Goal: Transaction & Acquisition: Subscribe to service/newsletter

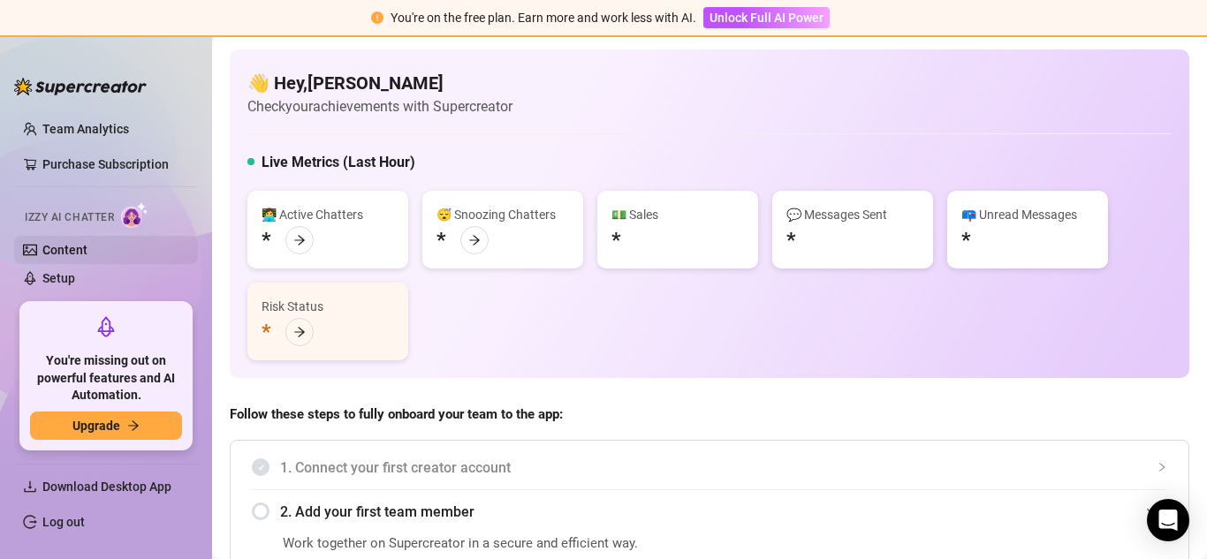
scroll to position [177, 0]
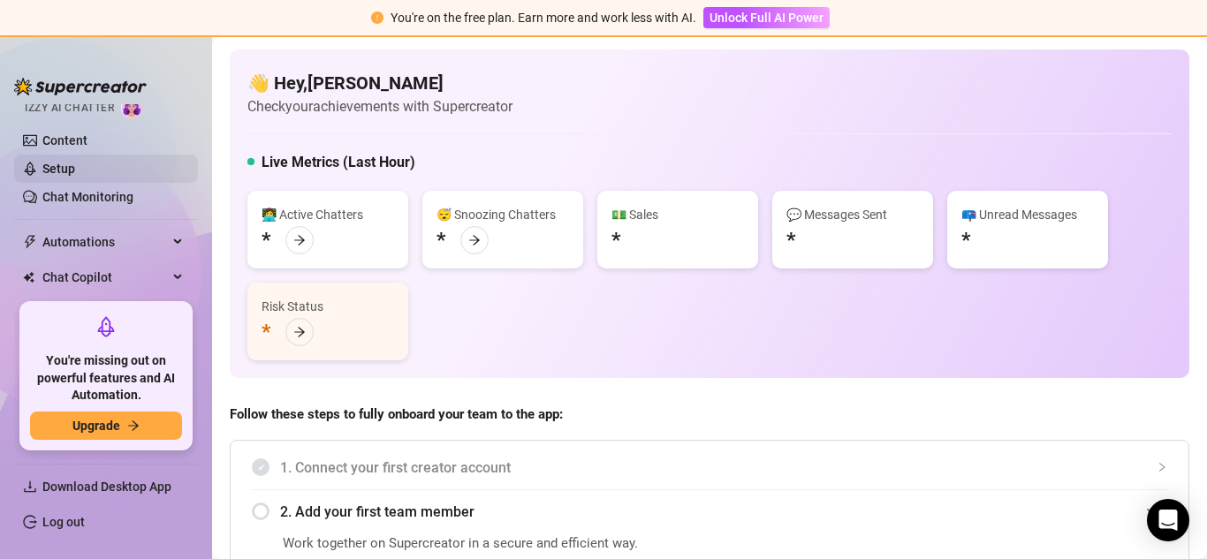
click at [75, 170] on link "Setup" at bounding box center [58, 169] width 33 height 14
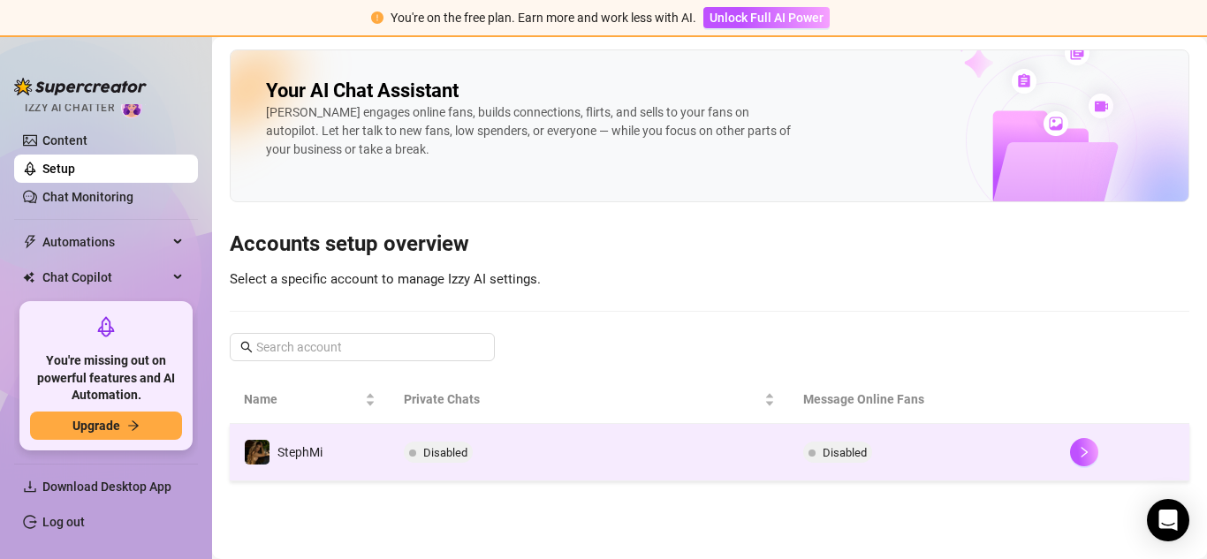
click at [1098, 457] on div at bounding box center [1122, 452] width 105 height 28
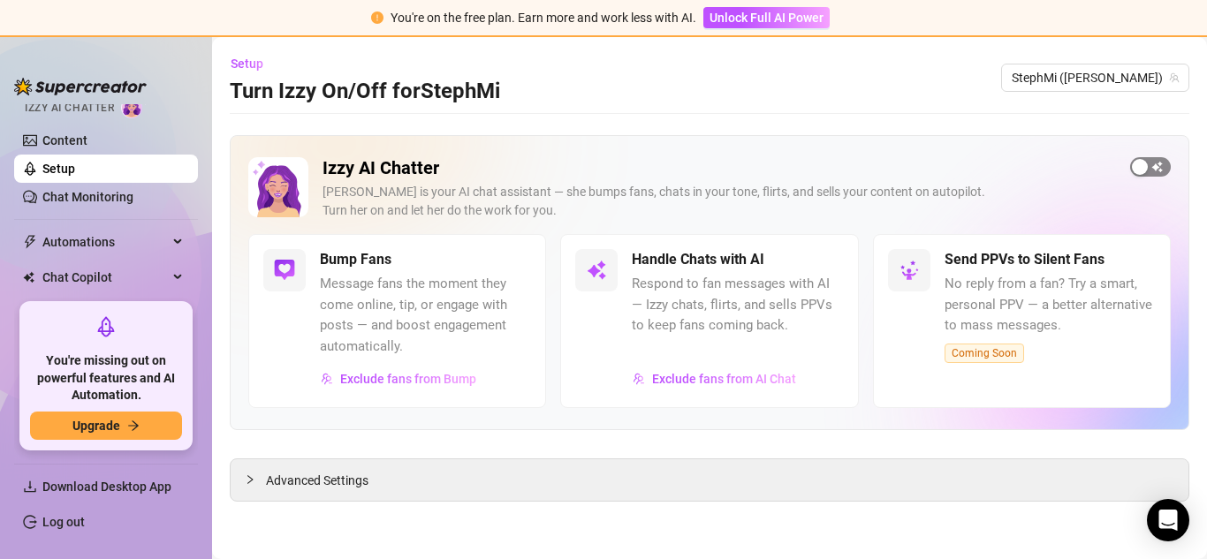
click at [1145, 168] on div "button" at bounding box center [1140, 167] width 16 height 16
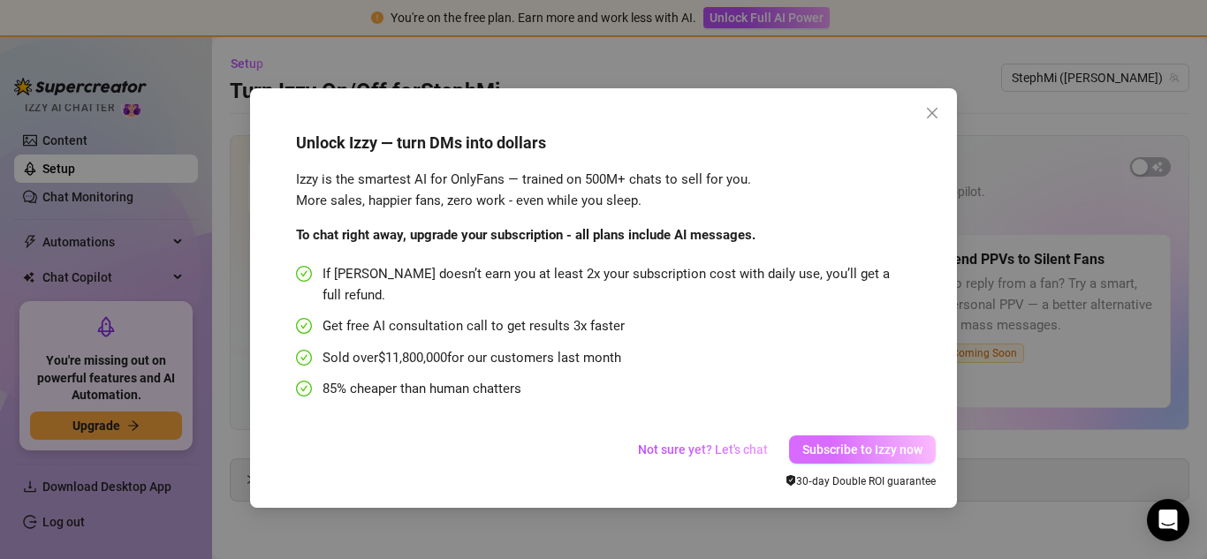
click at [863, 443] on span "Subscribe to Izzy now" at bounding box center [862, 450] width 120 height 14
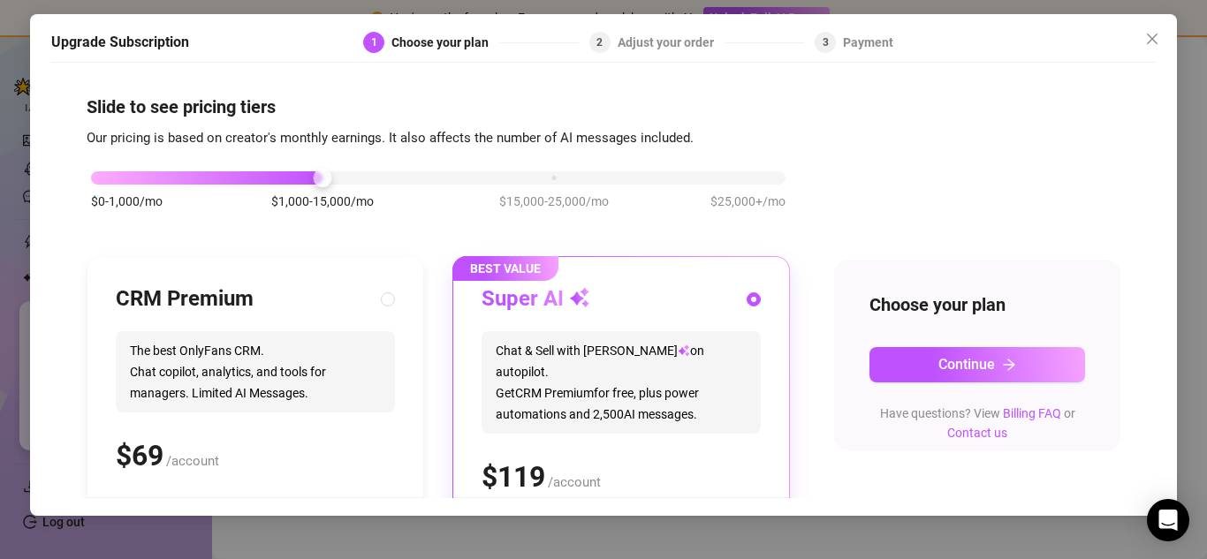
click at [54, 345] on div "Slide to see pricing tiers Our pricing is based on creator's monthly earnings. …" at bounding box center [603, 285] width 1105 height 427
click at [162, 344] on span "The best OnlyFans CRM. Chat copilot, analytics, and tools for managers. Limited…" at bounding box center [255, 371] width 279 height 81
radio input "true"
radio input "false"
click at [937, 383] on div "Choose your plan Continue Have questions? View Billing FAQ or Contact us" at bounding box center [977, 356] width 286 height 192
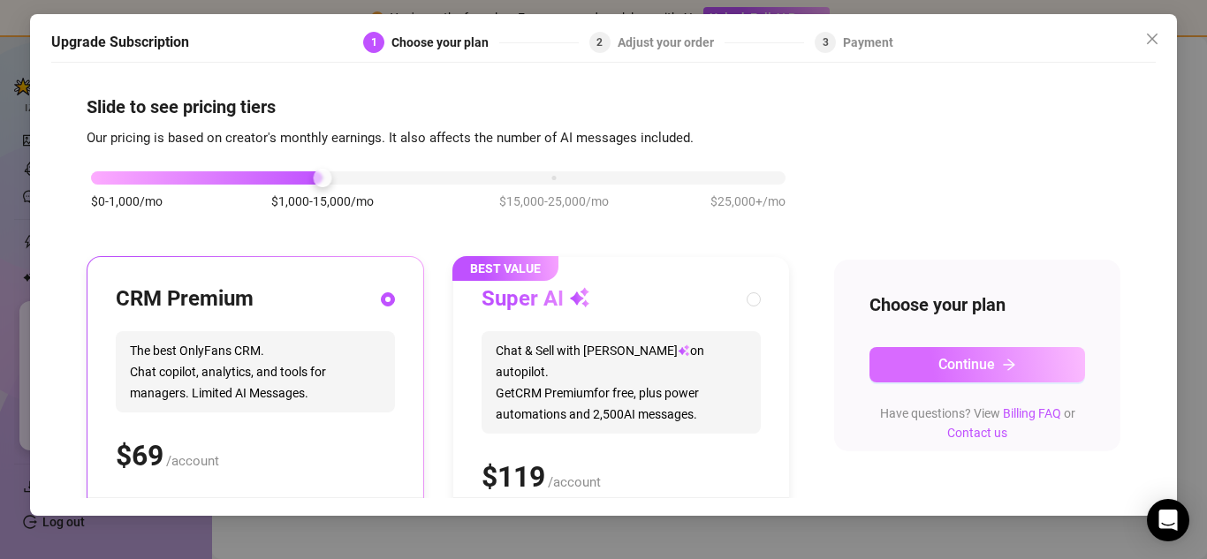
click at [938, 368] on span "Continue" at bounding box center [966, 364] width 57 height 17
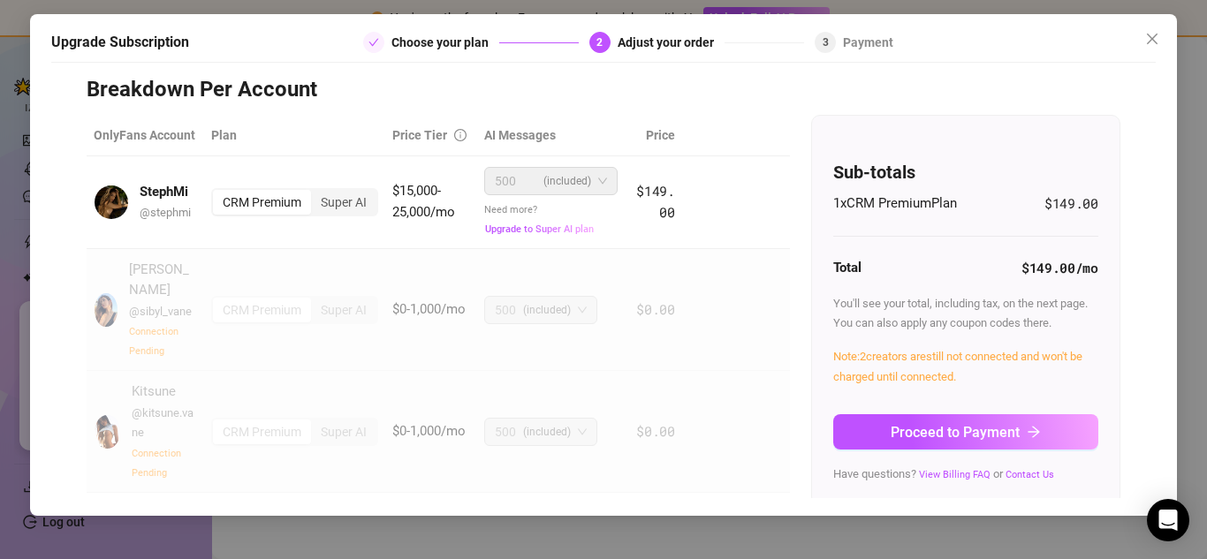
scroll to position [81, 0]
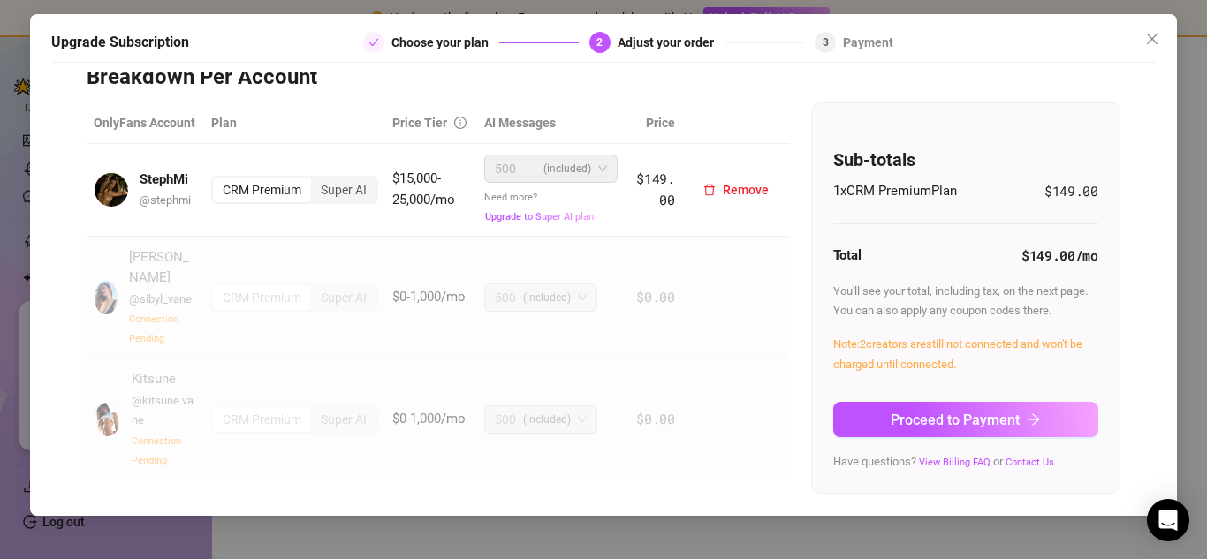
click at [682, 177] on td "Remove" at bounding box center [736, 190] width 108 height 93
click at [1146, 41] on icon "close" at bounding box center [1152, 39] width 14 height 14
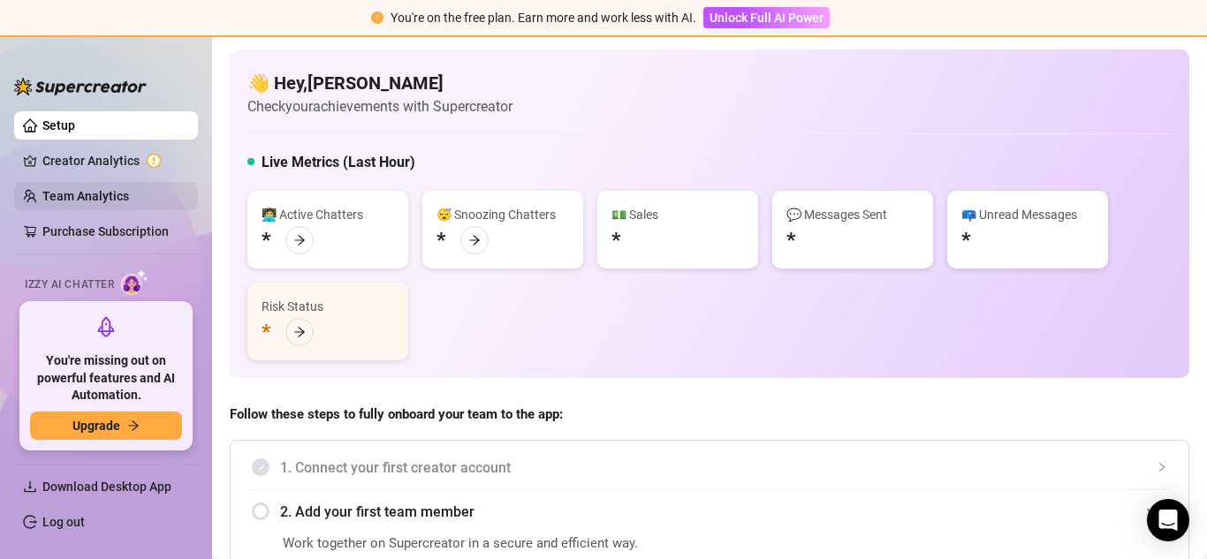
click at [111, 189] on link "Team Analytics" at bounding box center [85, 196] width 87 height 14
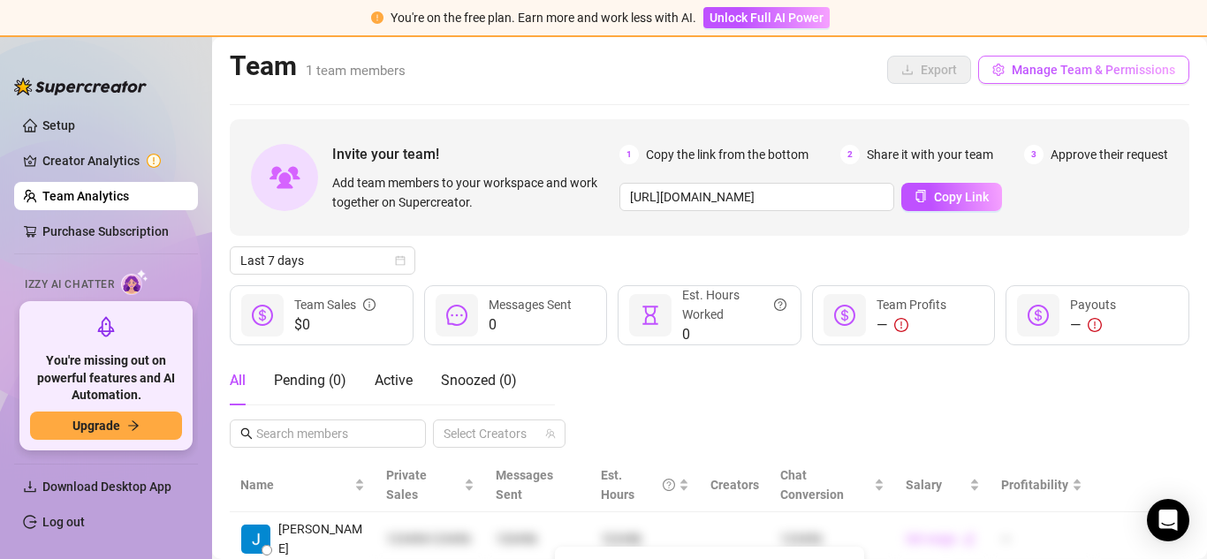
click at [1032, 56] on button "Manage Team & Permissions" at bounding box center [1083, 70] width 211 height 28
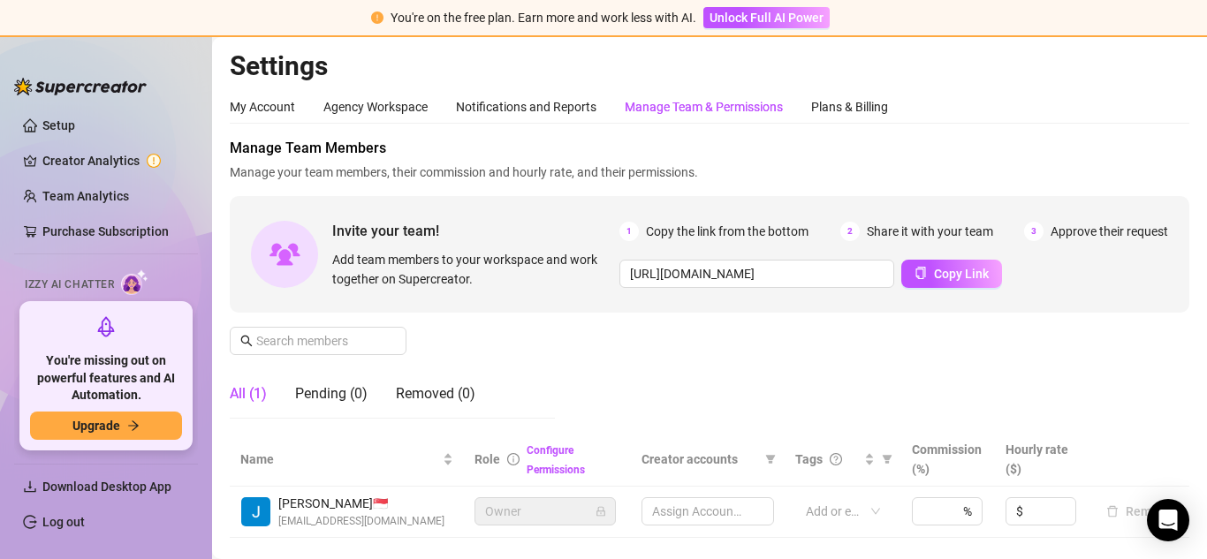
click at [42, 522] on link "Log out" at bounding box center [63, 522] width 42 height 14
